Goal: Information Seeking & Learning: Check status

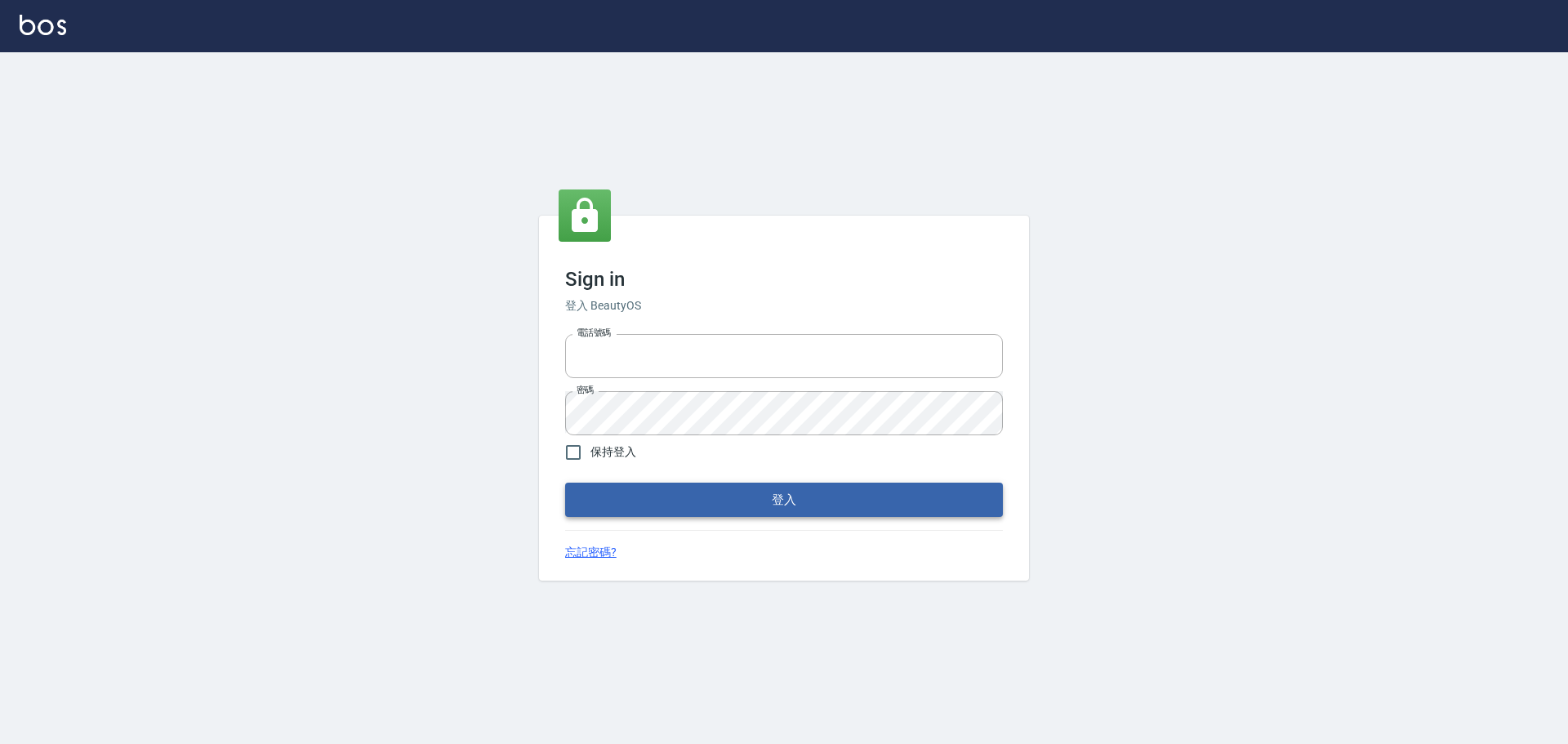
type input "0976570099"
click at [786, 513] on button "登入" at bounding box center [784, 499] width 437 height 34
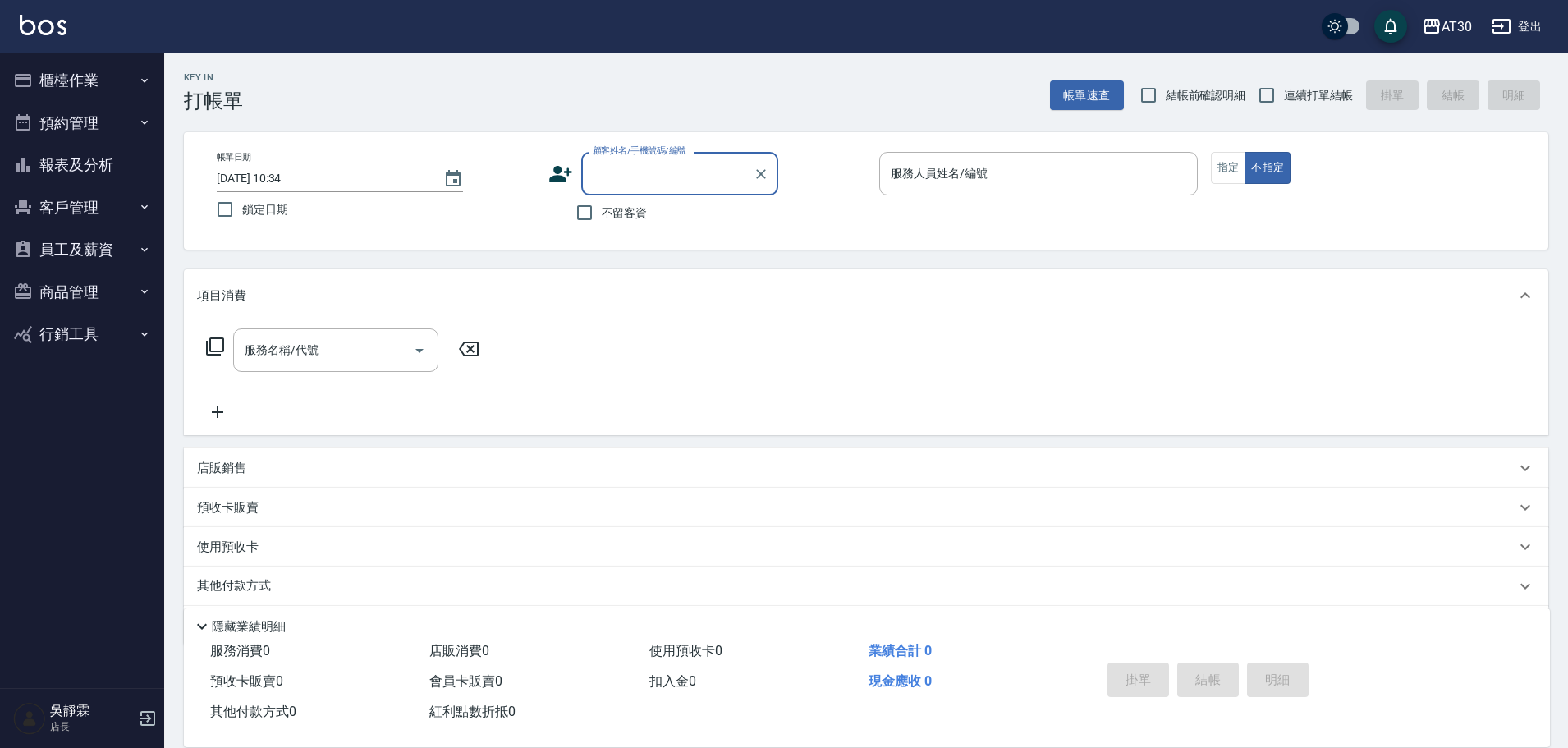
click at [98, 155] on button "報表及分析" at bounding box center [82, 165] width 151 height 42
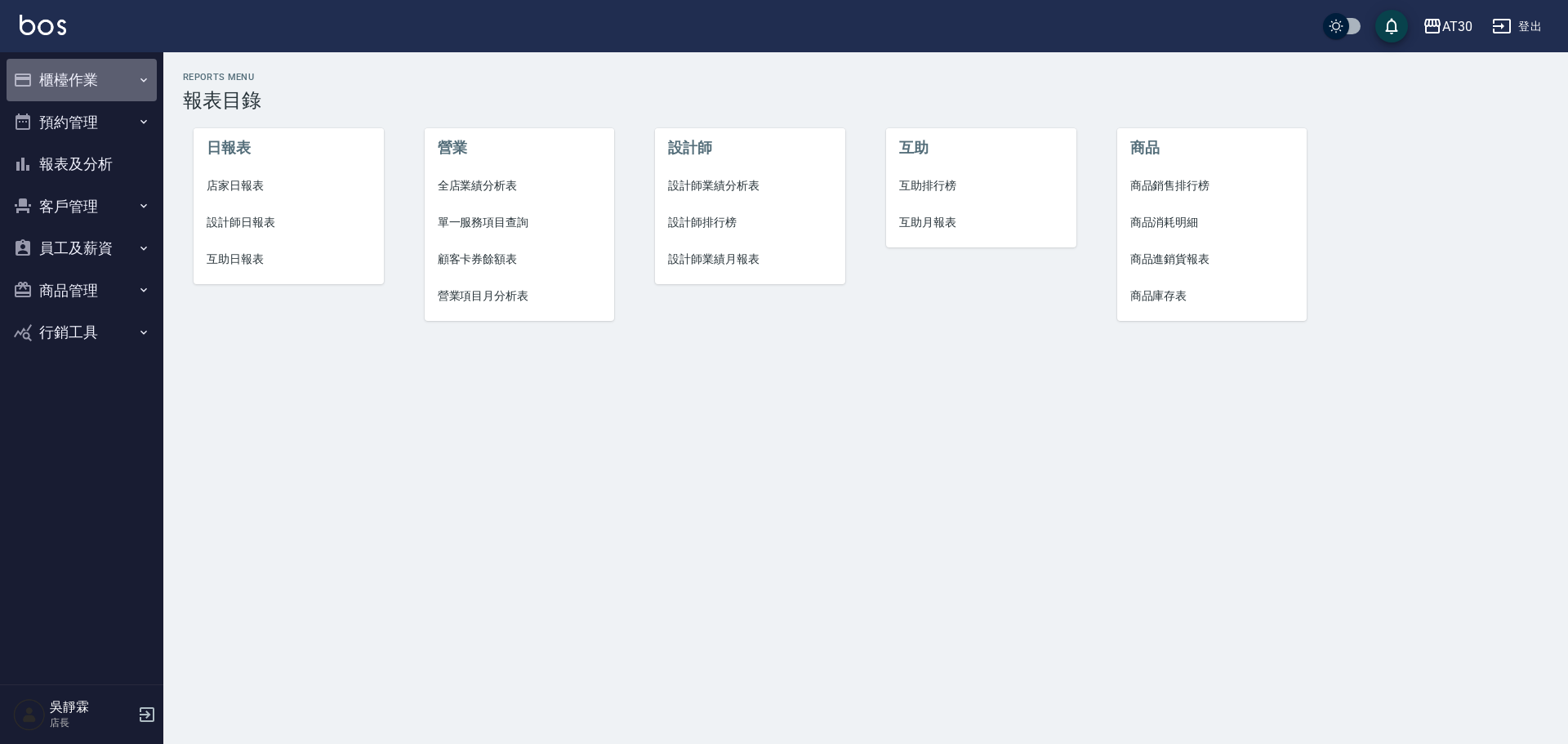
click at [84, 73] on button "櫃檯作業" at bounding box center [82, 80] width 151 height 42
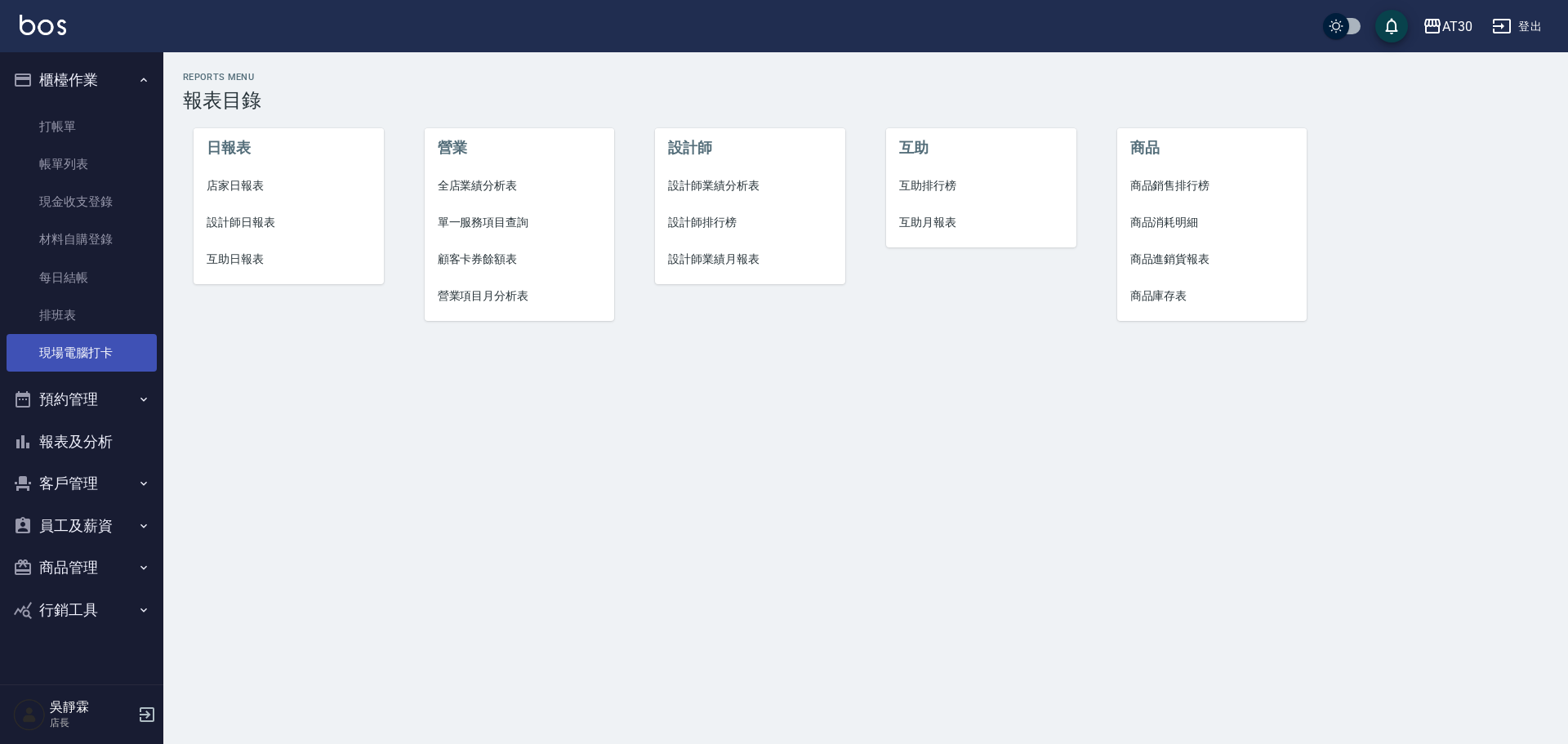
drag, startPoint x: 62, startPoint y: 353, endPoint x: 79, endPoint y: 353, distance: 17.0
click at [62, 353] on link "現場電腦打卡" at bounding box center [82, 353] width 151 height 38
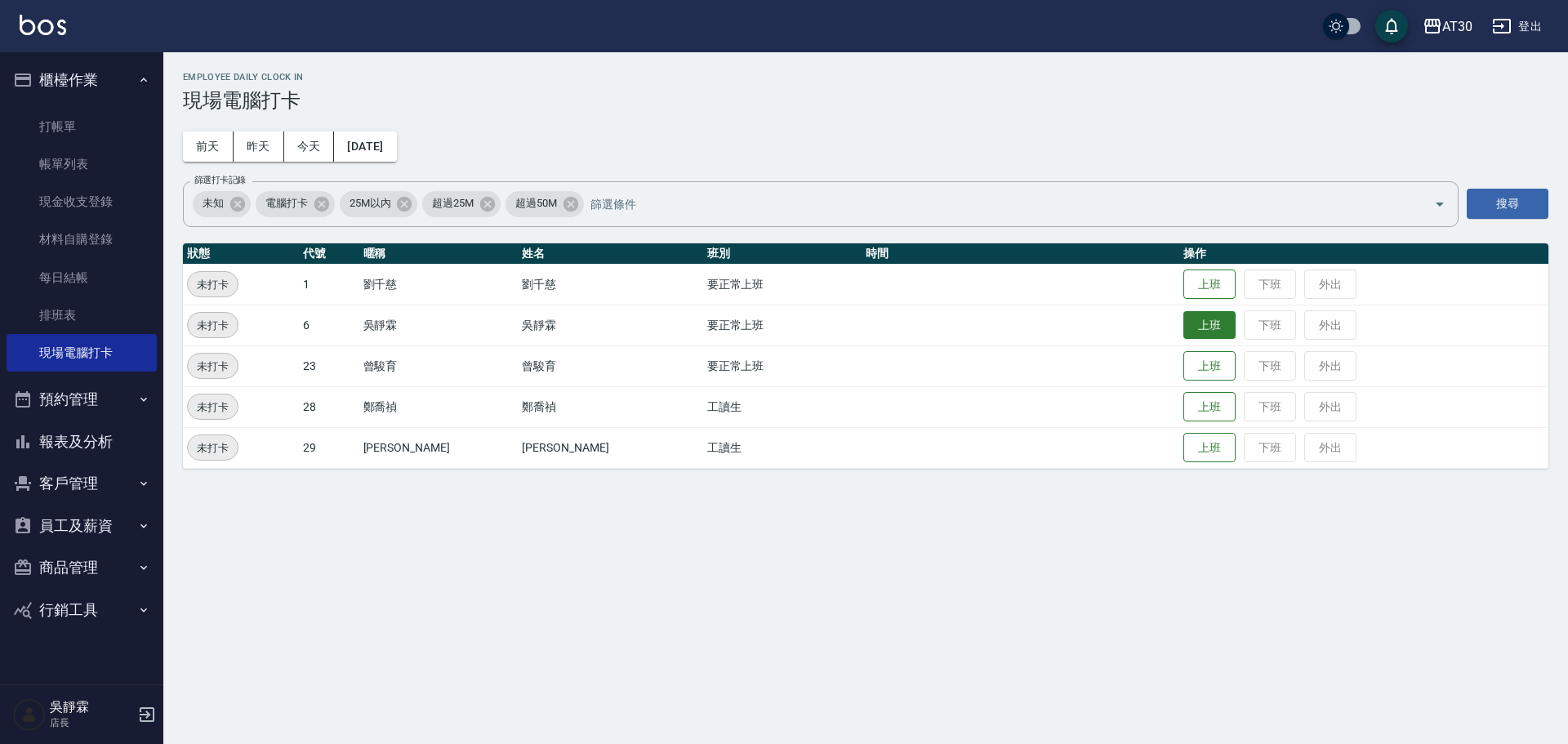
click at [1183, 333] on button "上班" at bounding box center [1209, 325] width 52 height 28
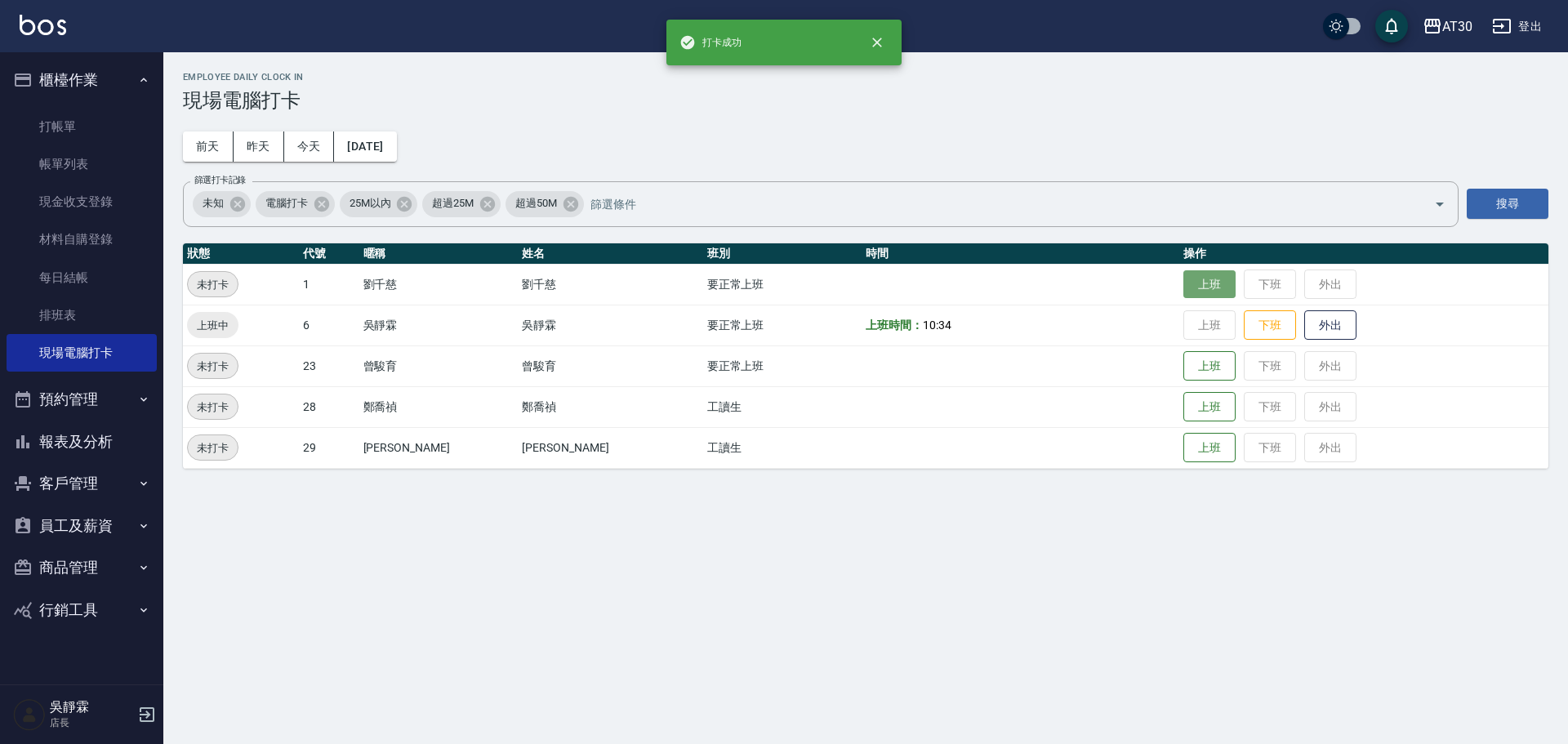
click at [1183, 289] on button "上班" at bounding box center [1209, 284] width 52 height 28
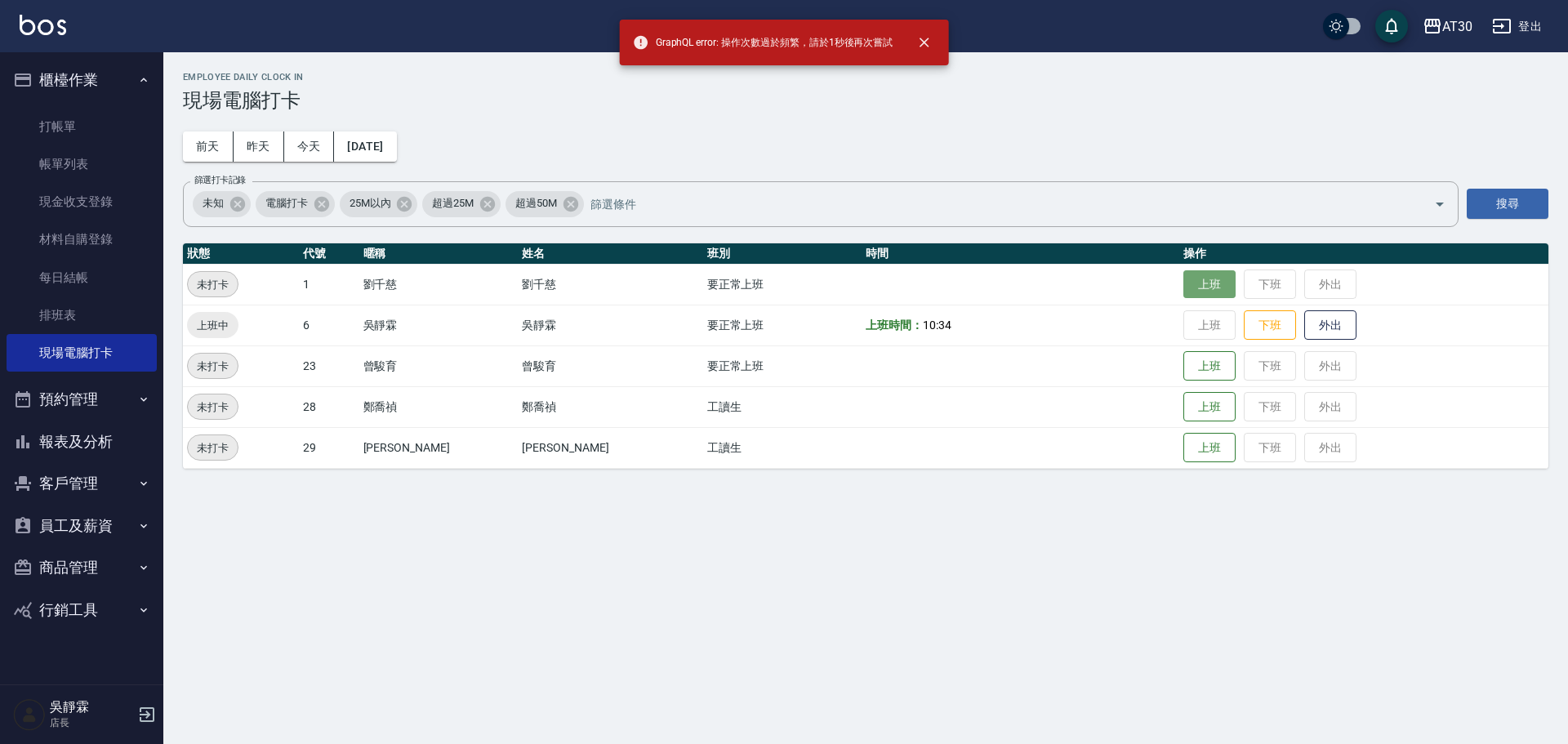
click at [1183, 295] on button "上班" at bounding box center [1209, 284] width 52 height 28
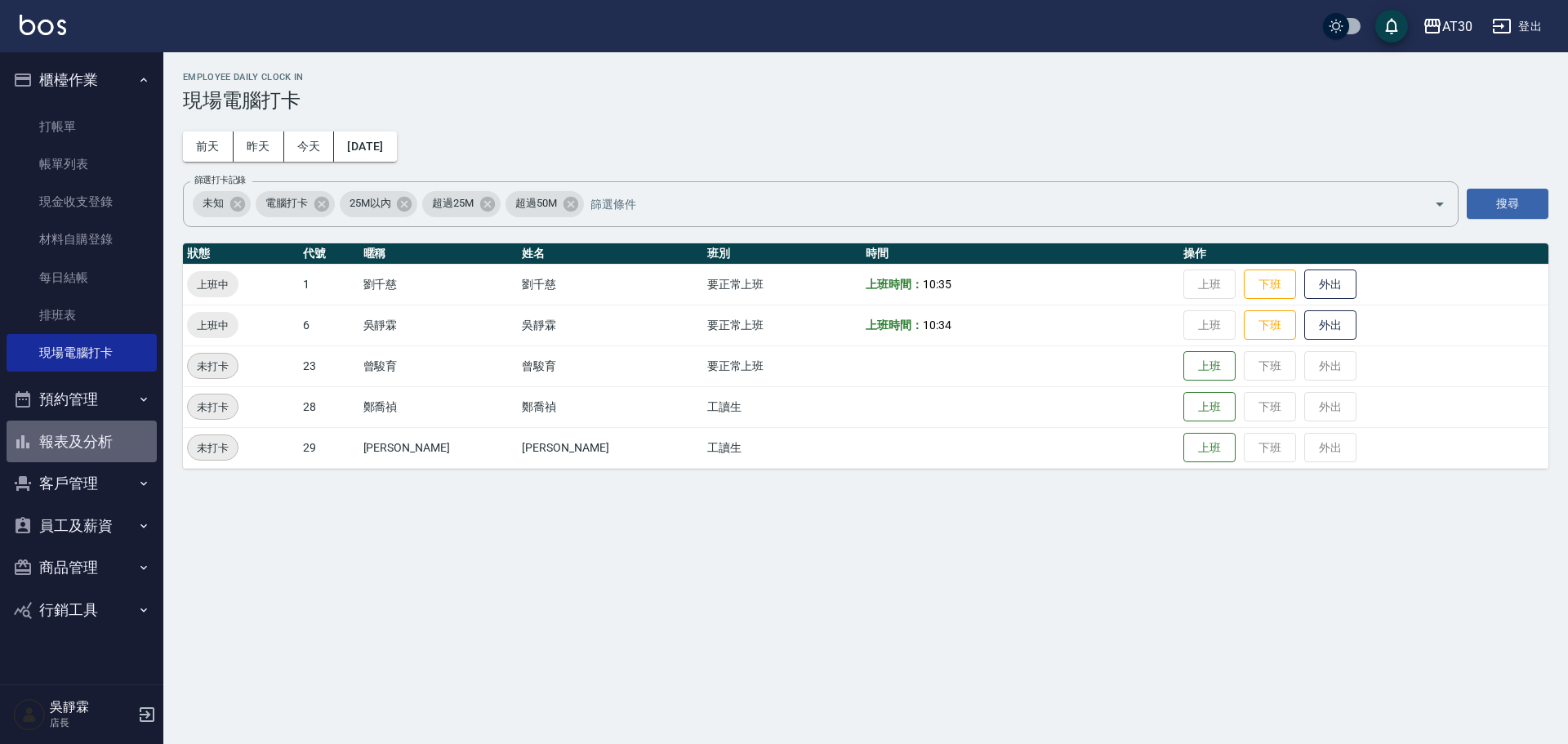
click at [92, 437] on button "報表及分析" at bounding box center [82, 442] width 151 height 42
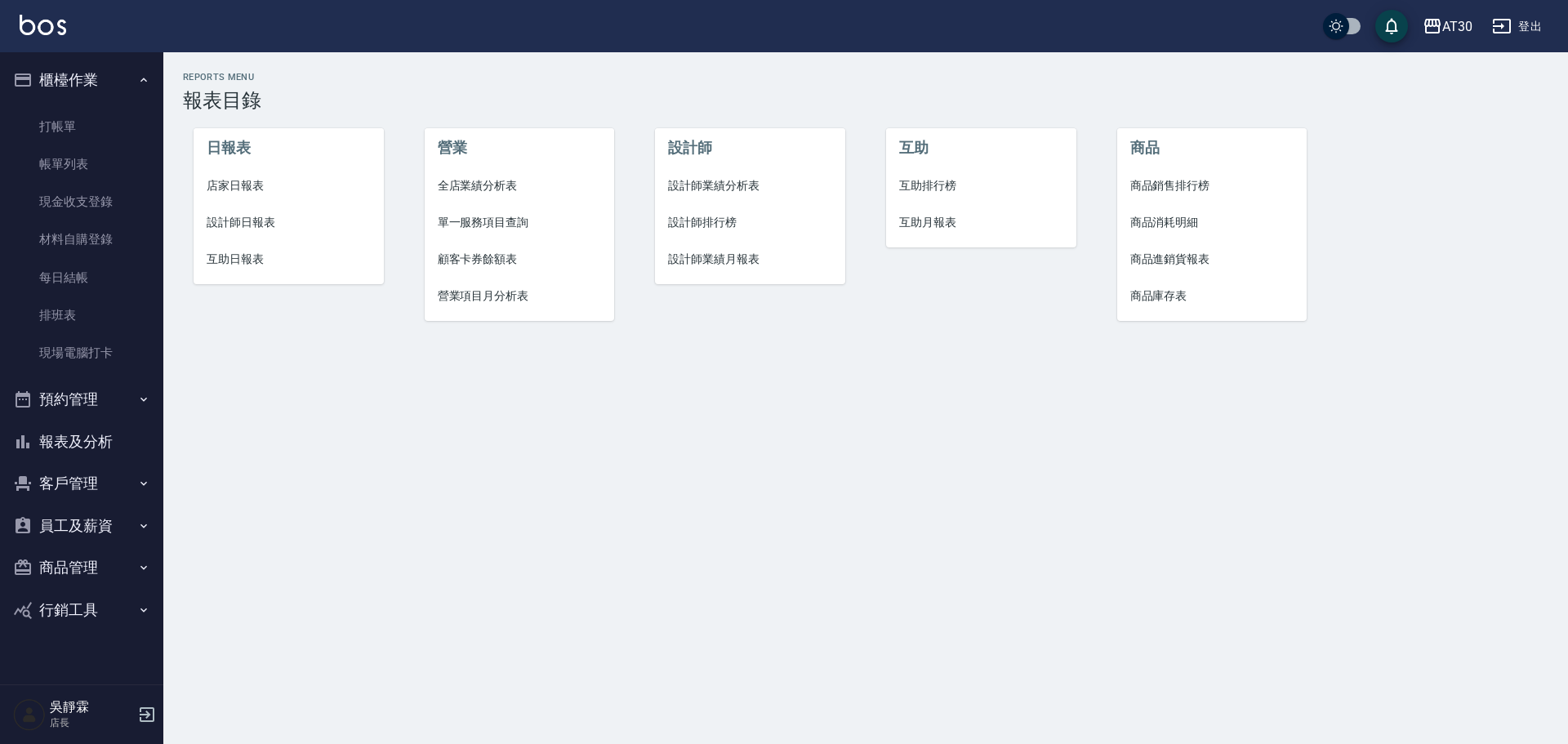
click at [694, 221] on span "設計師排行榜" at bounding box center [750, 222] width 164 height 17
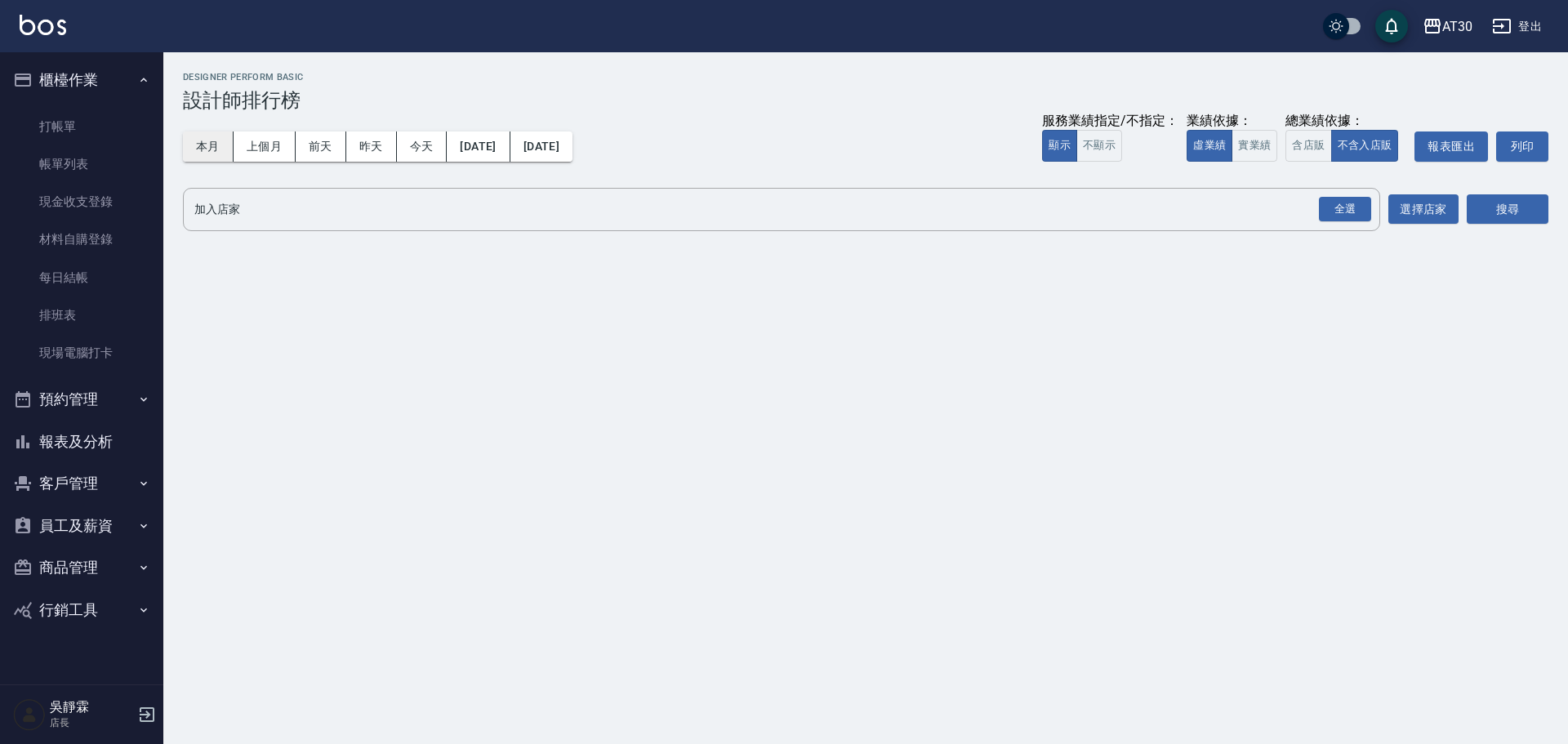
click at [205, 142] on button "本月" at bounding box center [208, 146] width 51 height 30
click at [1340, 214] on div "全選" at bounding box center [1345, 209] width 52 height 26
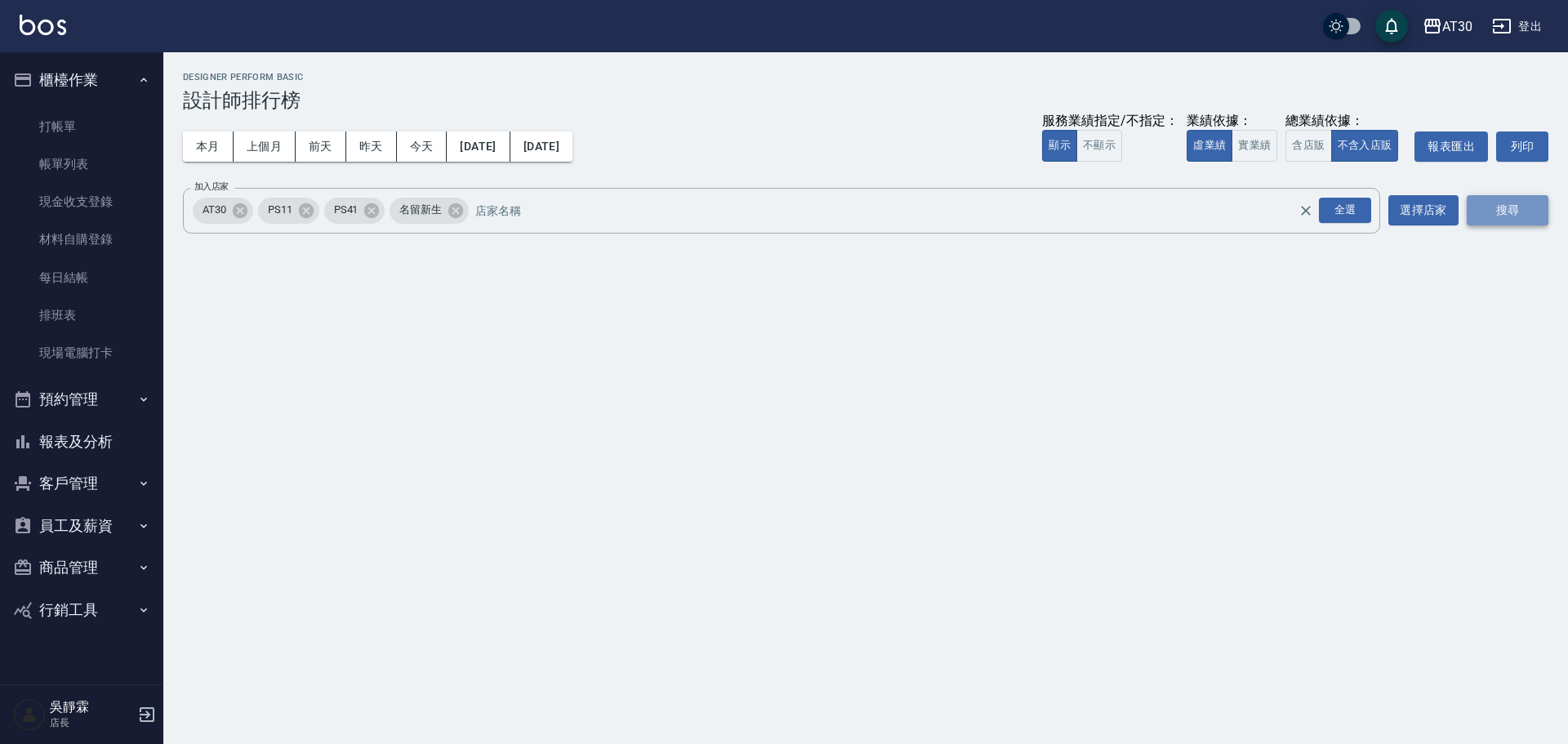
click at [1522, 219] on button "搜尋" at bounding box center [1506, 209] width 82 height 30
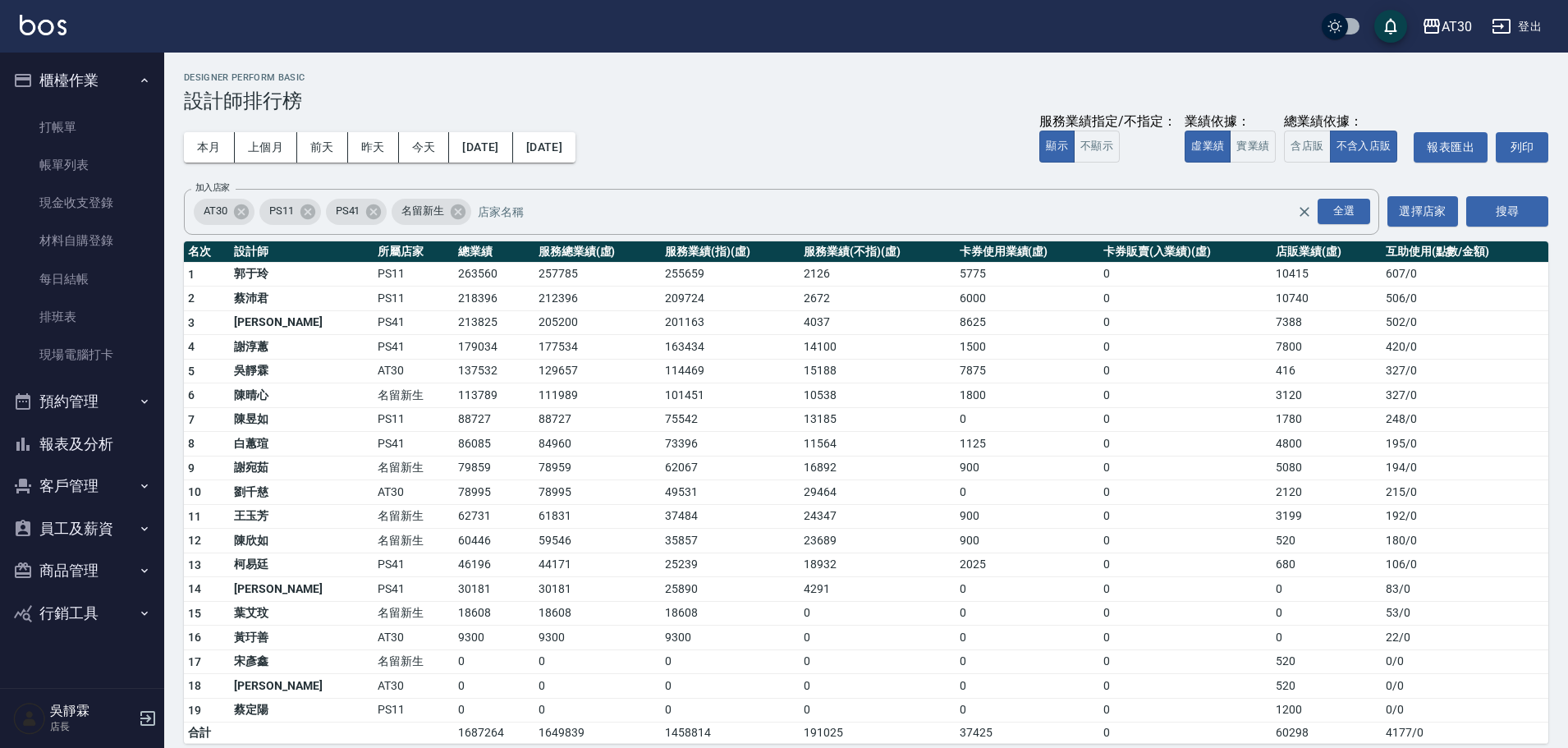
click at [124, 432] on button "報表及分析" at bounding box center [82, 444] width 151 height 42
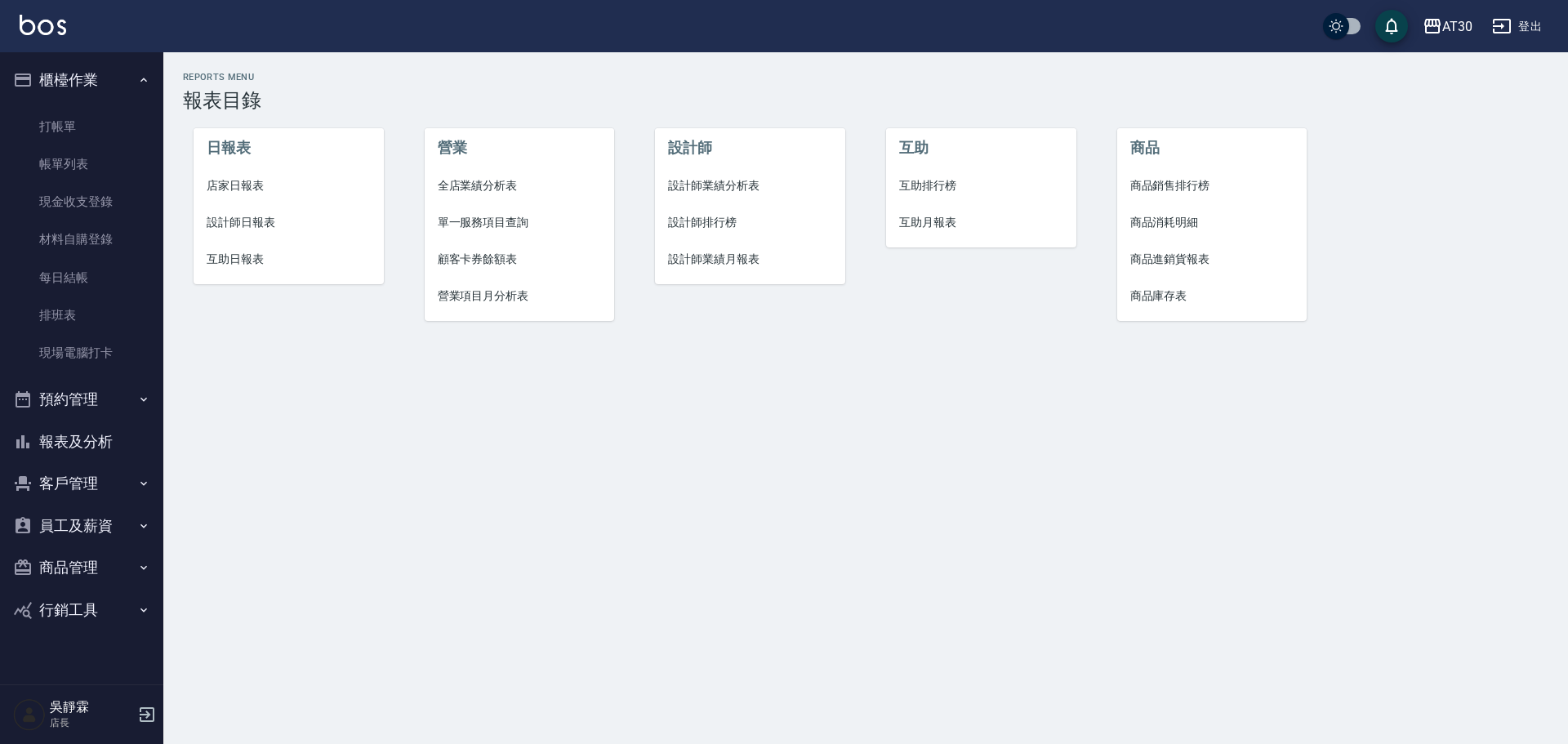
click at [688, 220] on span "設計師排行榜" at bounding box center [750, 222] width 164 height 17
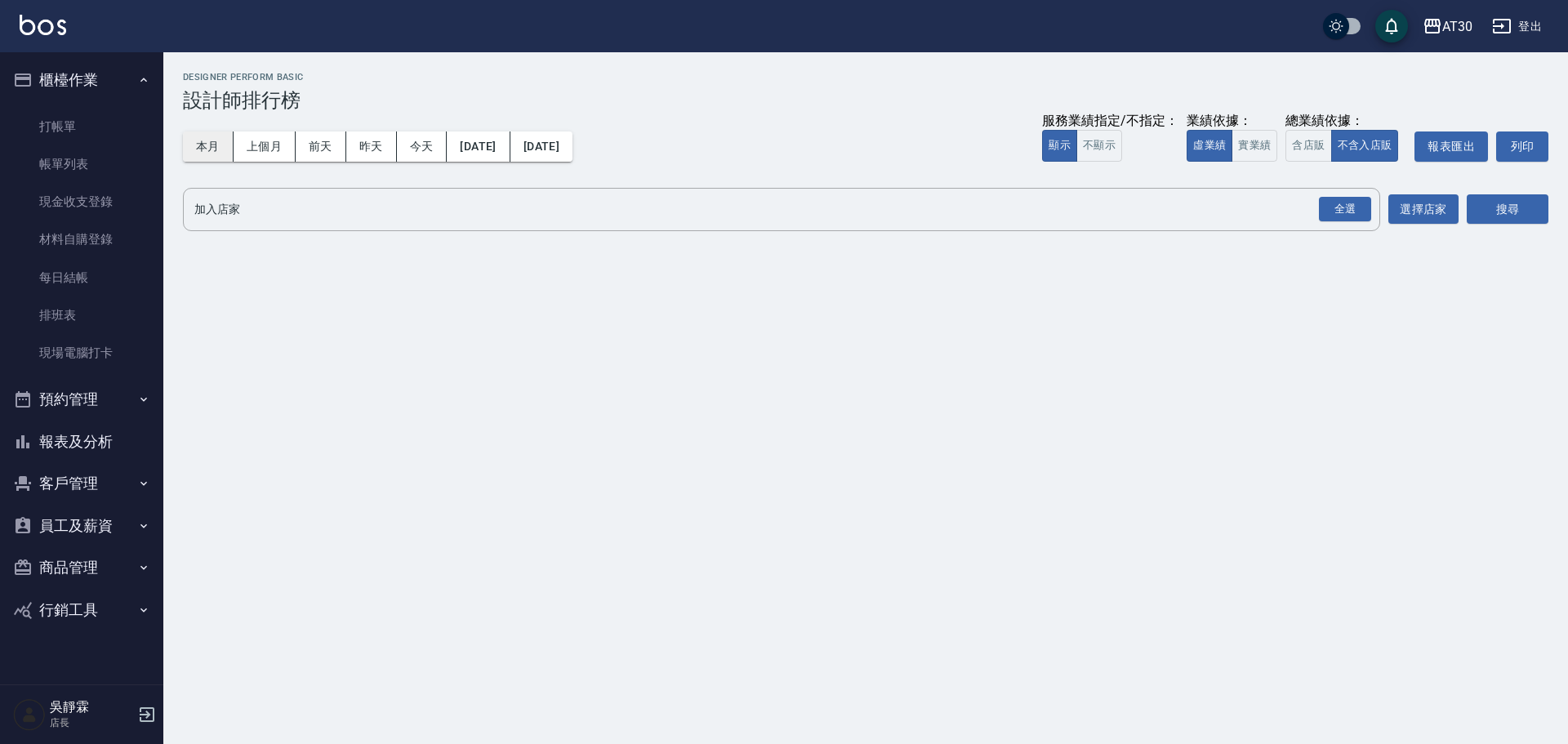
drag, startPoint x: 239, startPoint y: 141, endPoint x: 192, endPoint y: 163, distance: 51.9
click at [203, 161] on div "本月 上個月 [DATE] [DATE] [DATE] [DATE] [DATE]" at bounding box center [378, 146] width 389 height 30
click at [200, 145] on button "本月" at bounding box center [208, 146] width 51 height 30
click at [1328, 215] on div "全選" at bounding box center [1345, 209] width 52 height 26
click at [1489, 212] on button "搜尋" at bounding box center [1506, 209] width 82 height 30
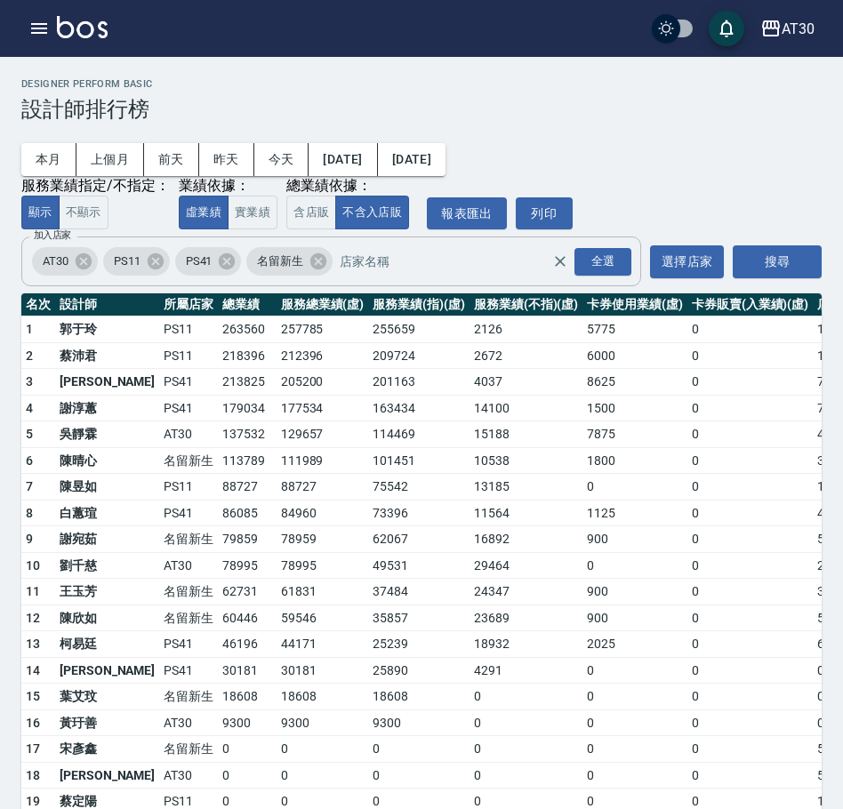
click at [226, 266] on icon at bounding box center [227, 262] width 20 height 20
click at [156, 263] on icon at bounding box center [156, 262] width 20 height 20
click at [766, 268] on button "搜尋" at bounding box center [776, 261] width 89 height 33
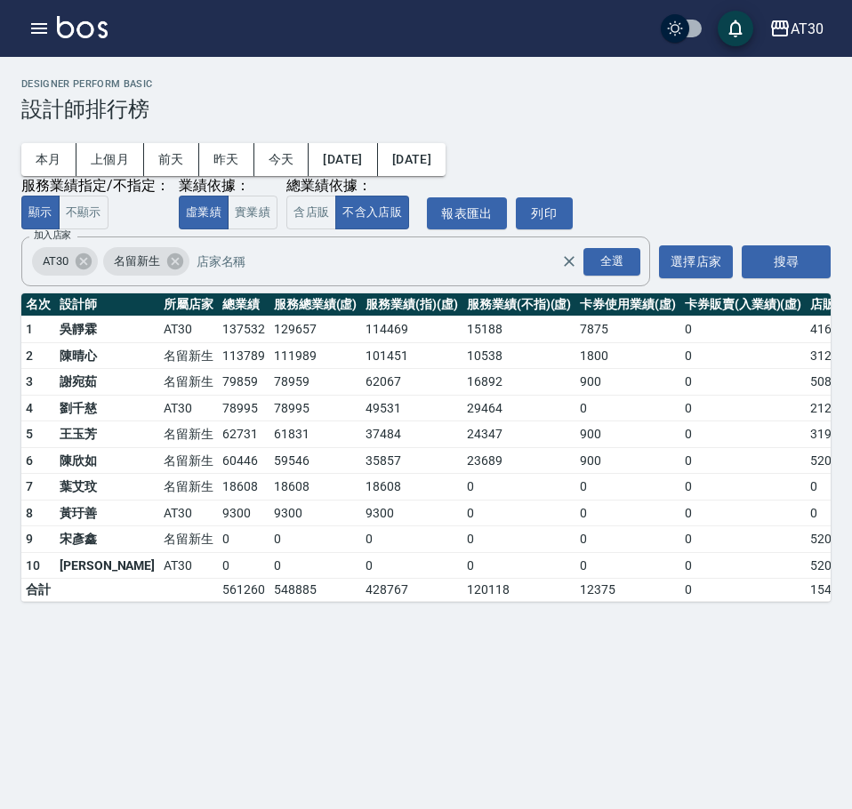
click at [494, 692] on div "AT30 [DATE] - [DATE] 設計師排行榜 列印時間： [DATE][PHONE_NUMBER]:52 Designer Perform Basi…" at bounding box center [426, 404] width 852 height 809
click at [230, 659] on div "AT30 [DATE] - [DATE] 設計師排行榜 列印時間： [DATE][PHONE_NUMBER]:52 Designer Perform Basi…" at bounding box center [426, 404] width 852 height 809
click at [622, 259] on div "全選" at bounding box center [611, 262] width 57 height 28
click at [793, 268] on button "搜尋" at bounding box center [785, 261] width 89 height 33
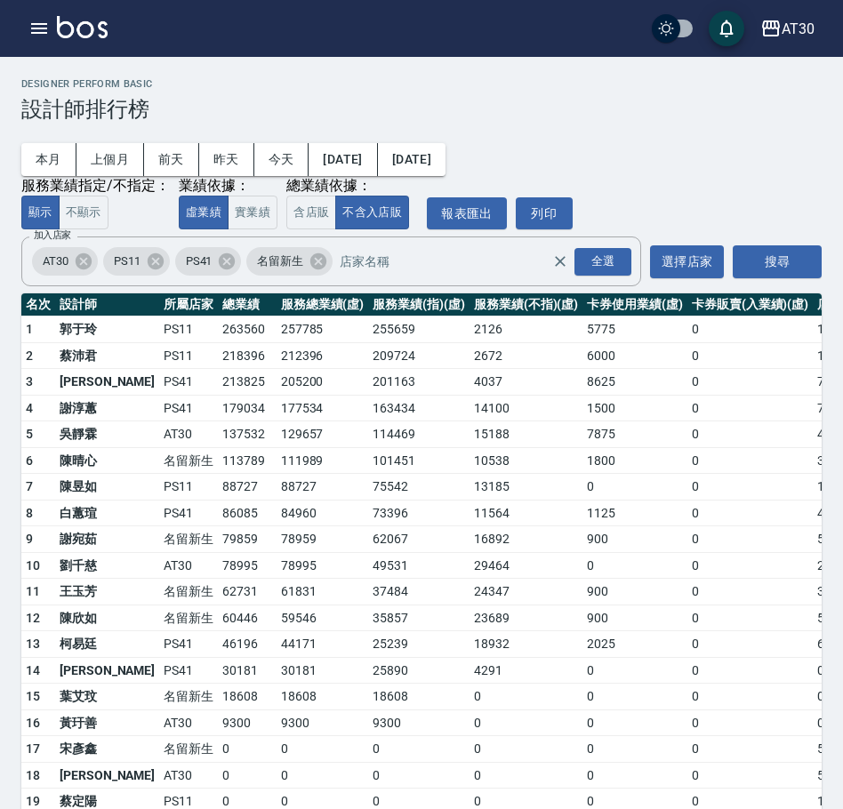
click at [756, 139] on div "本月 上個月 [DATE] [DATE] [DATE] [DATE] [DATE] 服務業績指定/不指定： 顯示 不顯示 業績依據： 虛業績 實業績 總業績依…" at bounding box center [421, 176] width 800 height 108
click at [25, 20] on button "button" at bounding box center [39, 29] width 36 height 36
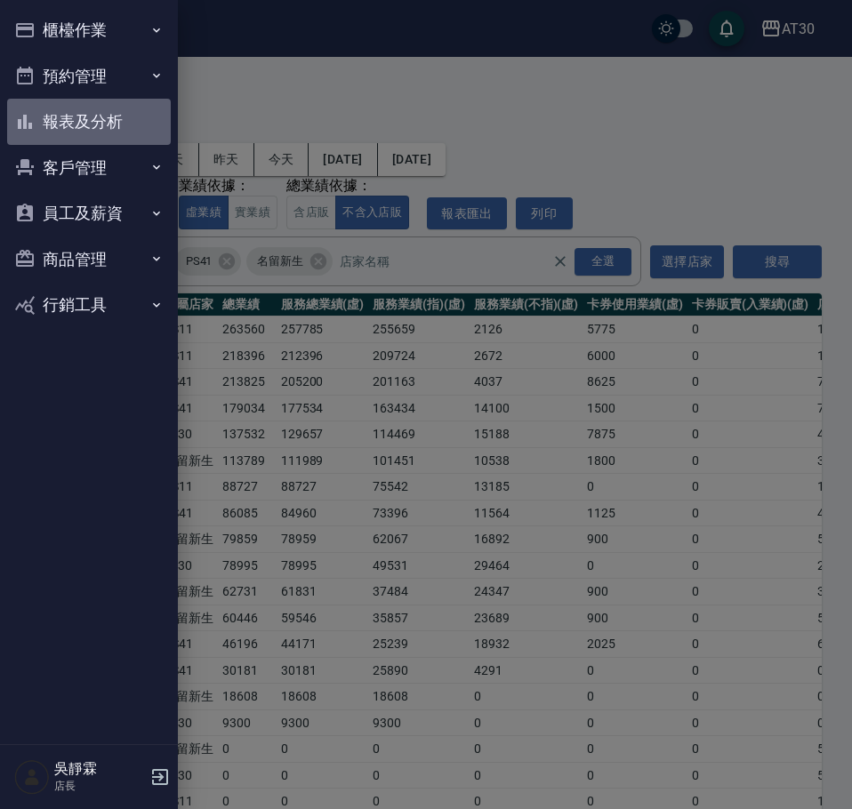
click at [97, 116] on button "報表及分析" at bounding box center [89, 122] width 164 height 46
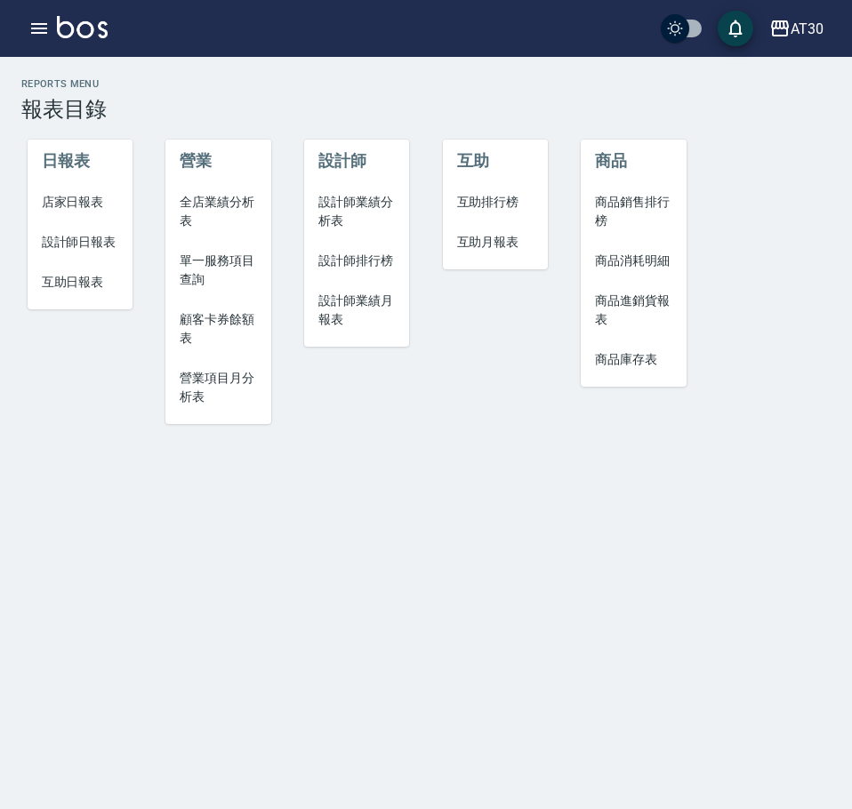
click at [480, 198] on span "互助排行榜" at bounding box center [495, 202] width 76 height 19
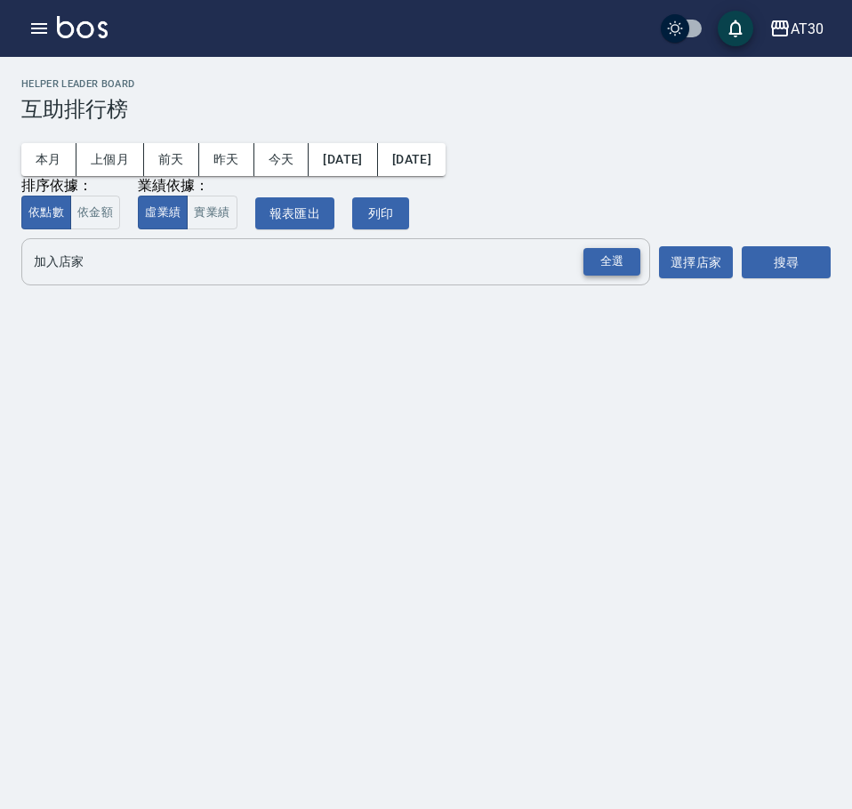
click at [611, 271] on div "全選" at bounding box center [611, 262] width 57 height 28
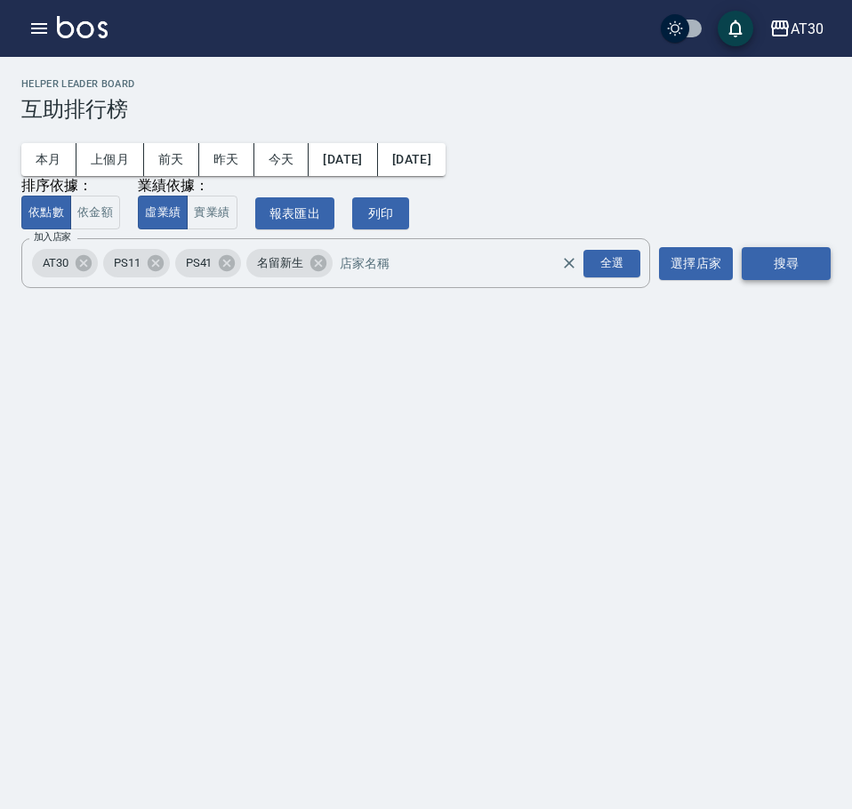
click at [789, 268] on button "搜尋" at bounding box center [785, 263] width 89 height 33
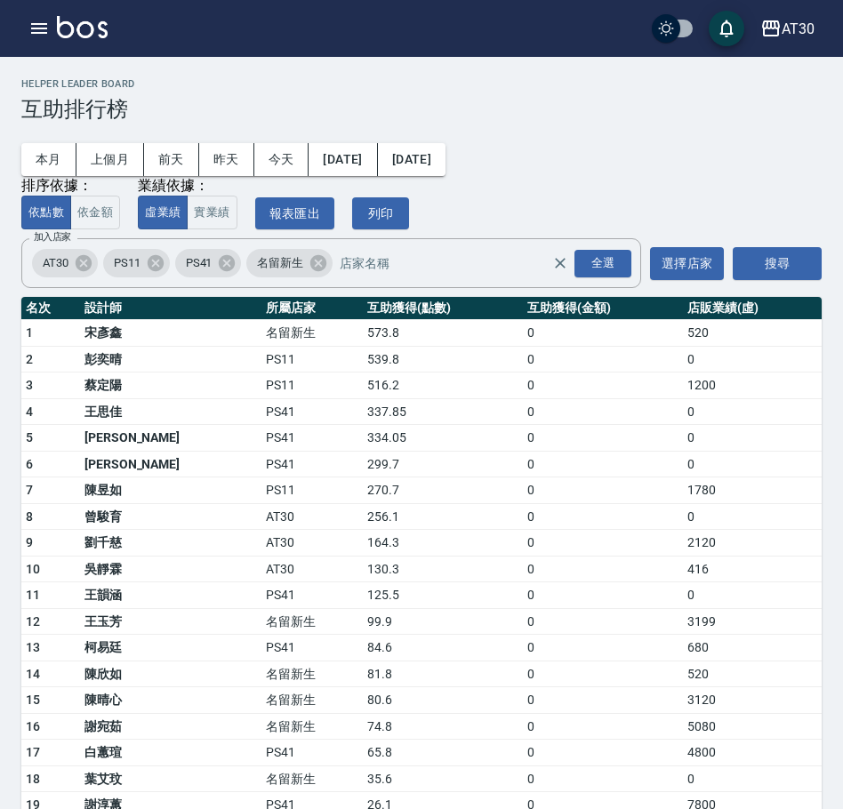
click at [363, 522] on td "256.1" at bounding box center [443, 516] width 160 height 27
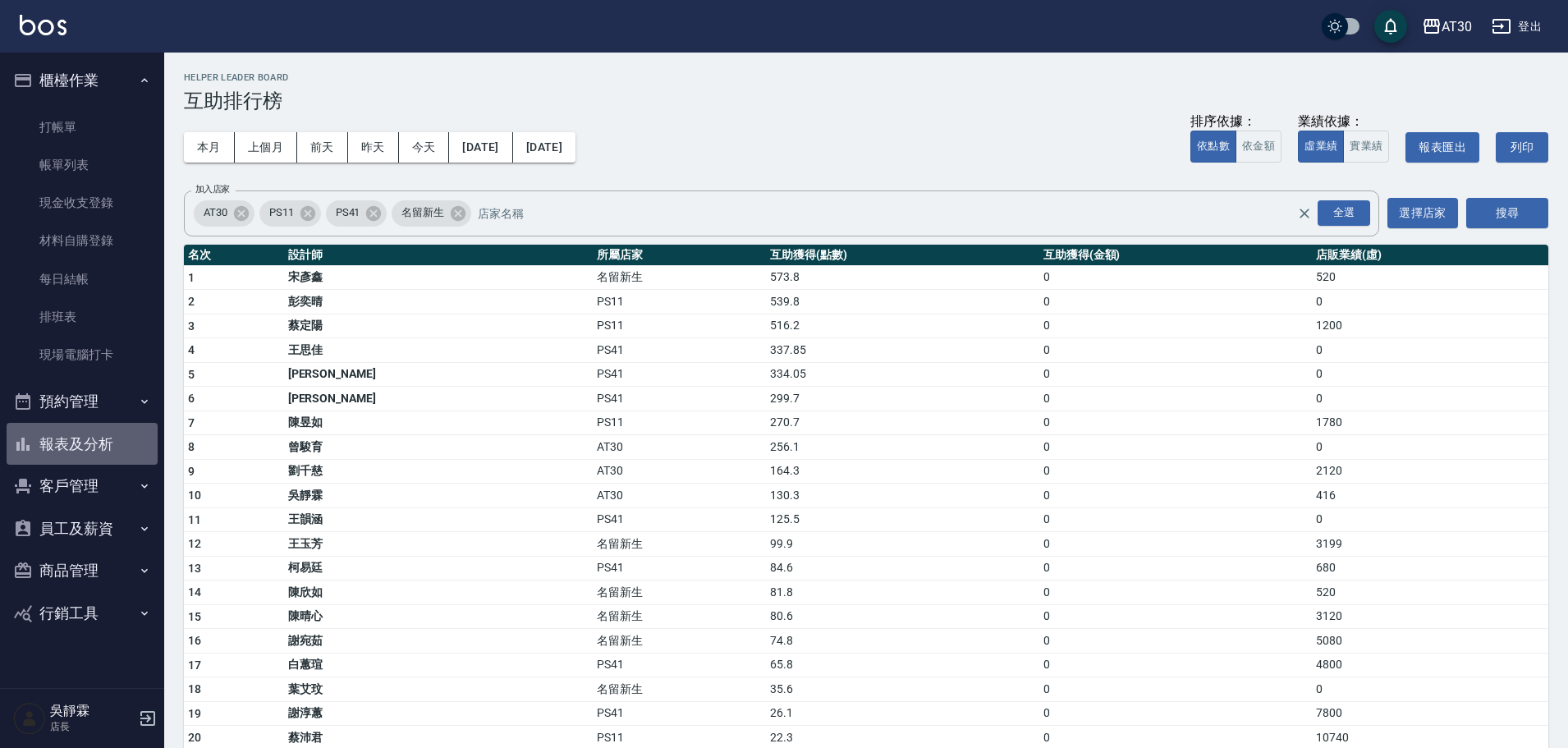
click at [115, 434] on button "報表及分析" at bounding box center [82, 444] width 151 height 42
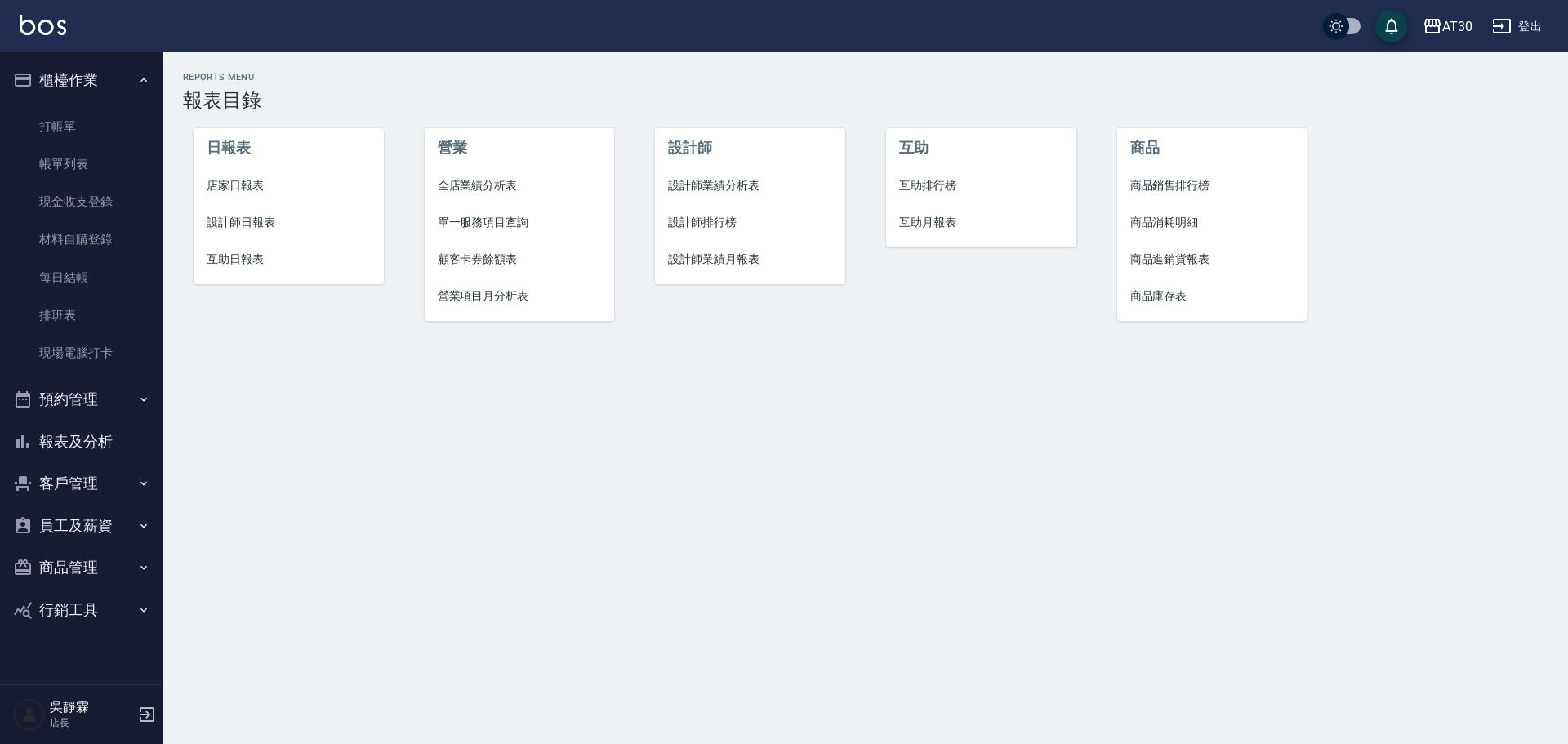
click at [249, 220] on span "設計師日報表" at bounding box center [288, 222] width 164 height 17
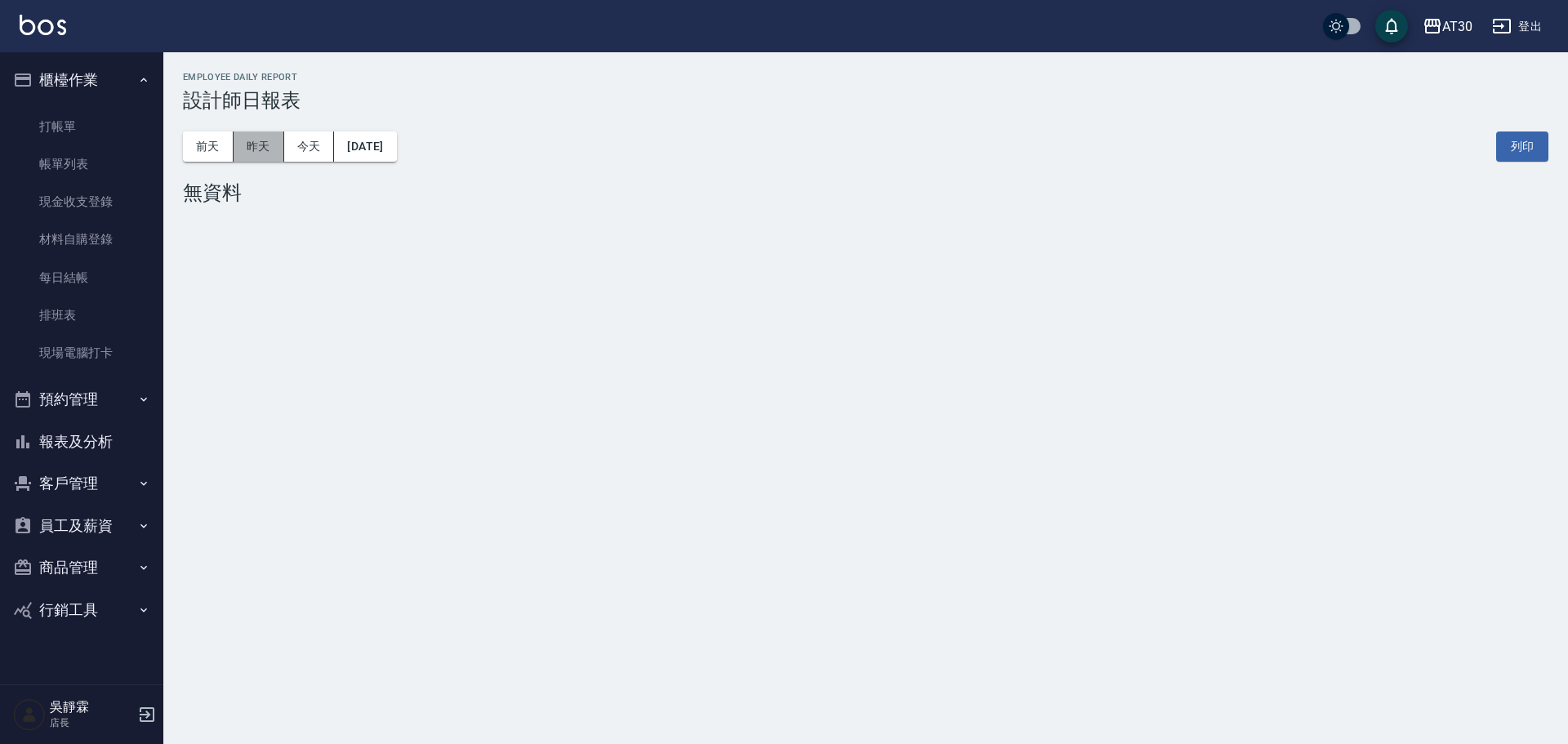
click at [276, 149] on button "昨天" at bounding box center [258, 146] width 51 height 30
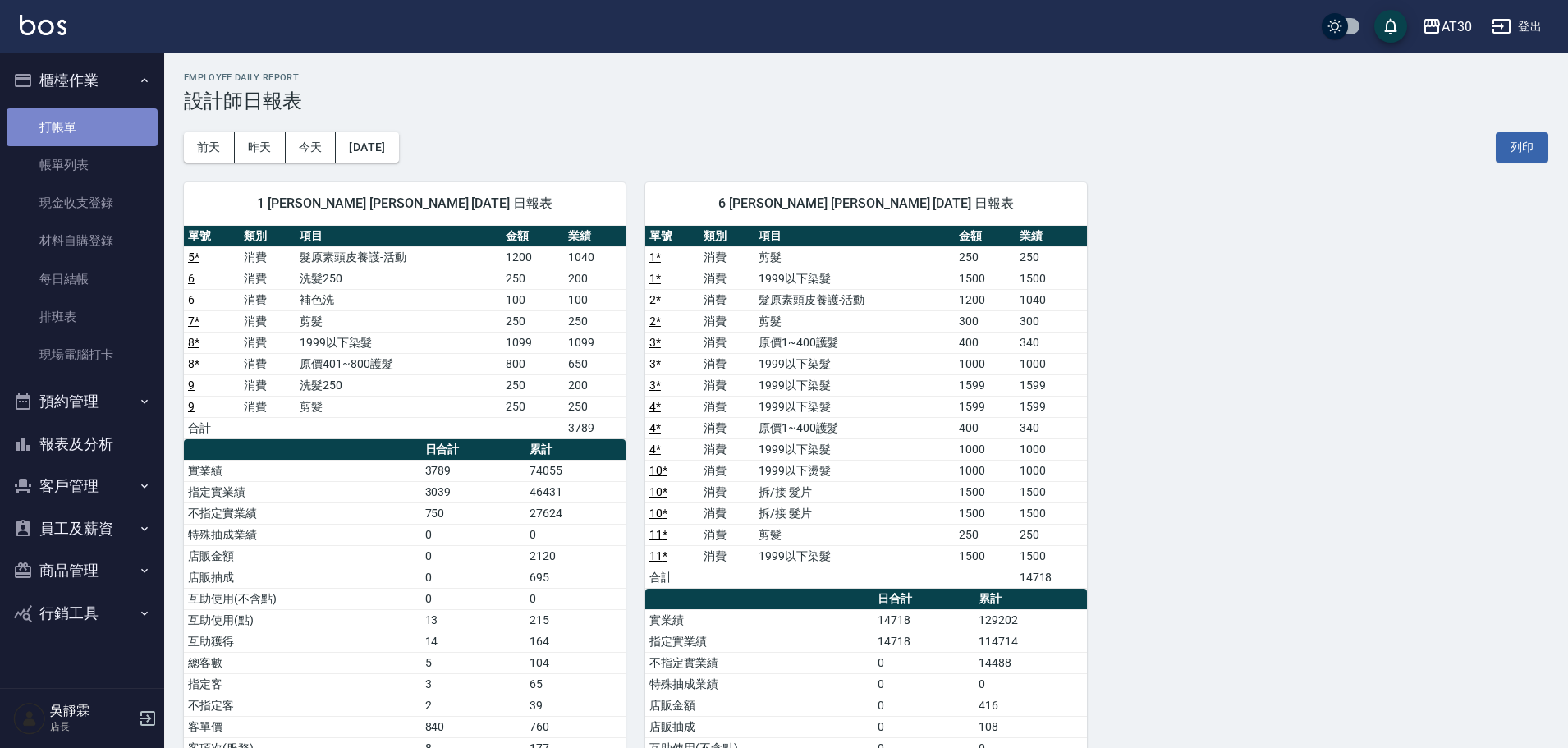
click at [76, 115] on link "打帳單" at bounding box center [82, 127] width 151 height 38
